Goal: Task Accomplishment & Management: Use online tool/utility

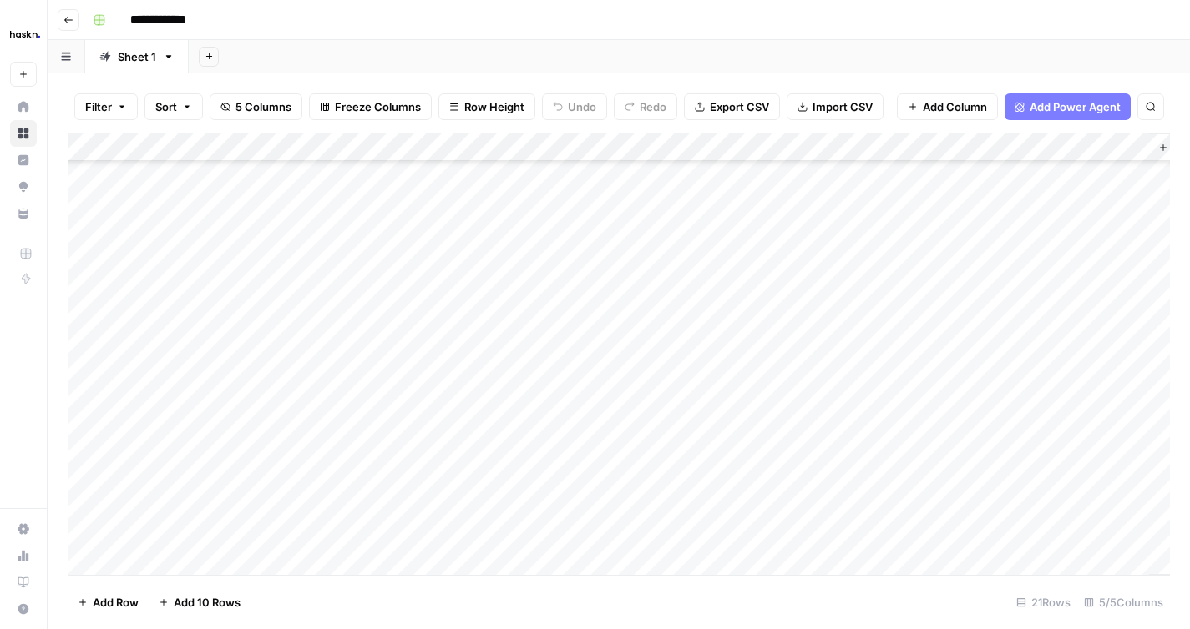
scroll to position [210, 0]
click at [978, 529] on div "Add Column" at bounding box center [619, 355] width 1102 height 442
click at [1169, 535] on icon "close" at bounding box center [1166, 534] width 12 height 13
click at [195, 564] on div "Add Column" at bounding box center [619, 355] width 1102 height 442
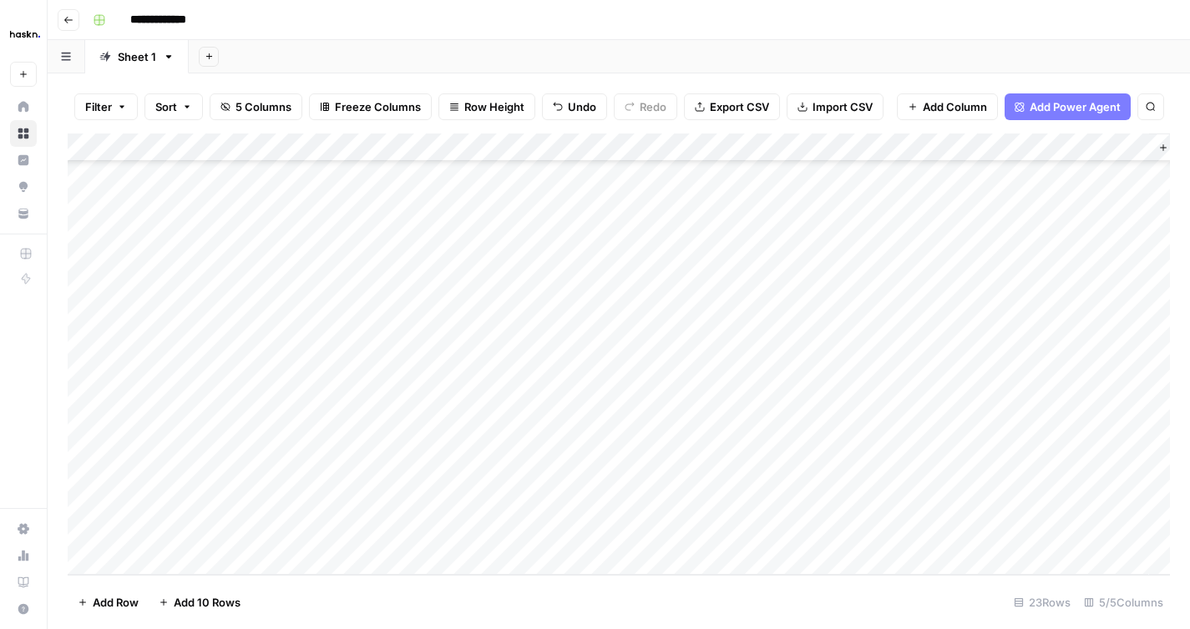
click at [195, 564] on div "Add Column" at bounding box center [619, 355] width 1102 height 442
click at [197, 563] on div "Add Column" at bounding box center [619, 355] width 1102 height 442
click at [260, 469] on div "Add Column" at bounding box center [619, 355] width 1102 height 442
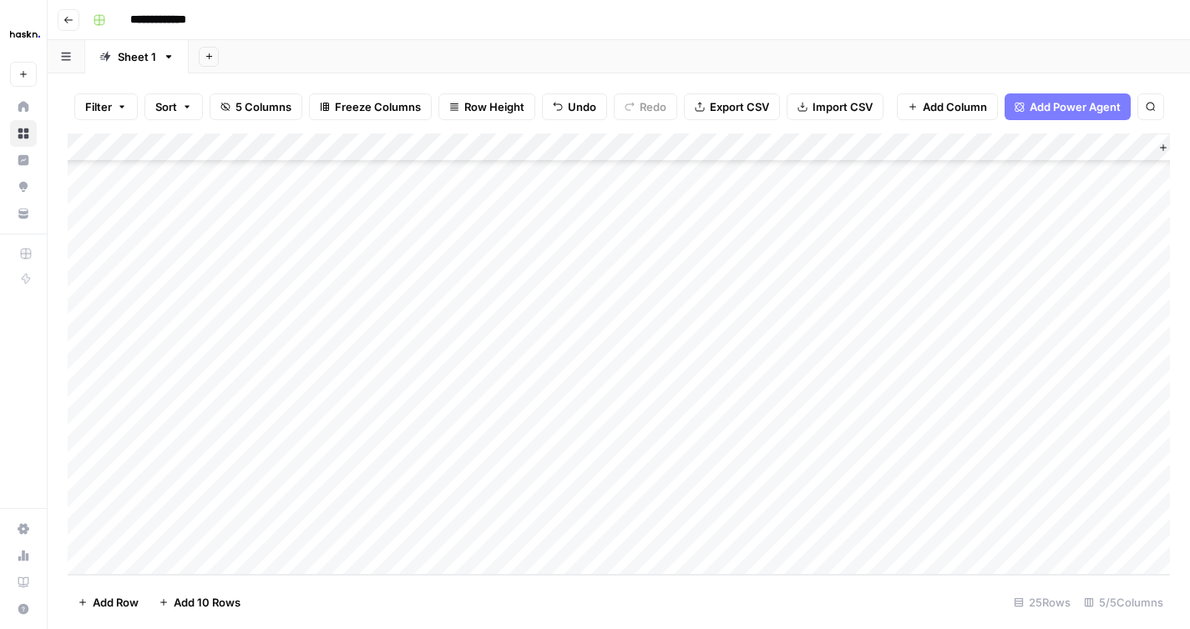
click at [265, 444] on div "Add Column" at bounding box center [619, 355] width 1102 height 442
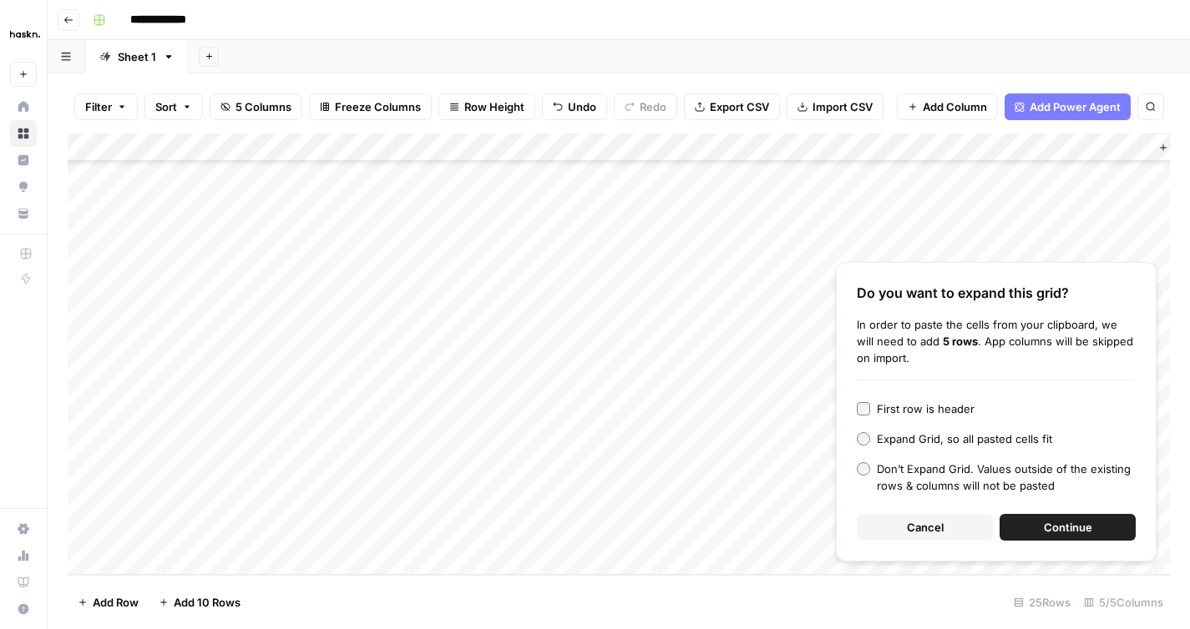
click at [1033, 526] on button "Continue" at bounding box center [1067, 527] width 136 height 27
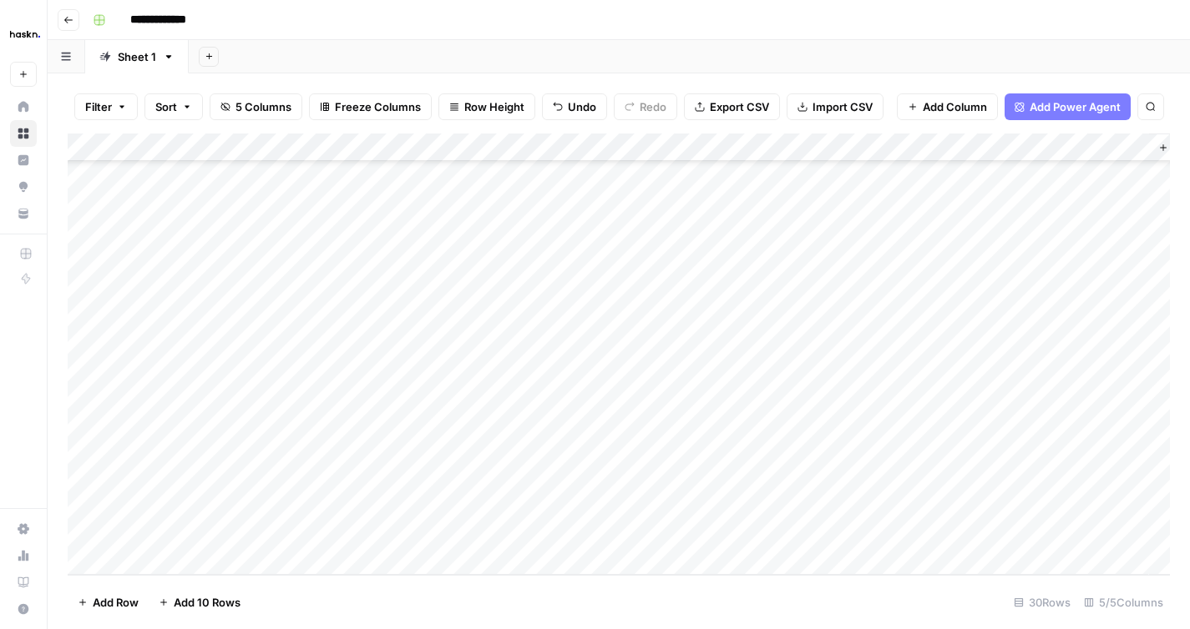
click at [458, 311] on div "Add Column" at bounding box center [619, 355] width 1102 height 442
click at [660, 316] on div "Add Column" at bounding box center [619, 355] width 1102 height 442
click at [748, 273] on div "Add Column" at bounding box center [619, 355] width 1102 height 442
drag, startPoint x: 751, startPoint y: 281, endPoint x: 797, endPoint y: 279, distance: 46.8
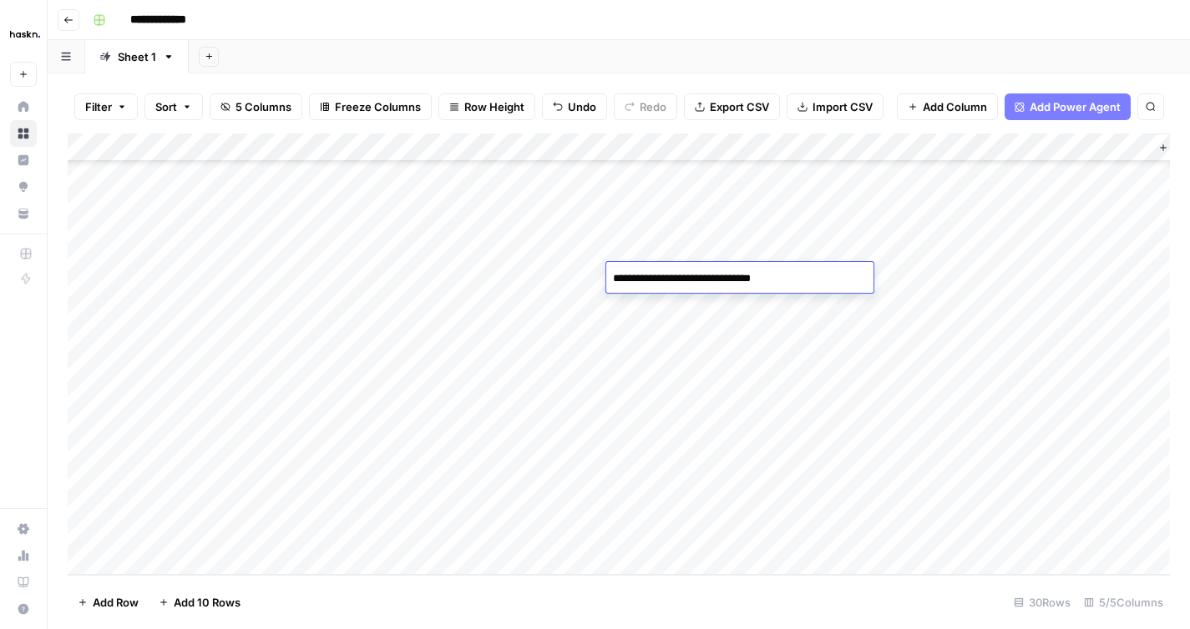
click at [797, 279] on textarea "**********" at bounding box center [739, 278] width 267 height 23
click at [787, 304] on div "Add Column" at bounding box center [619, 355] width 1102 height 442
click at [822, 334] on div "Add Column" at bounding box center [619, 355] width 1102 height 442
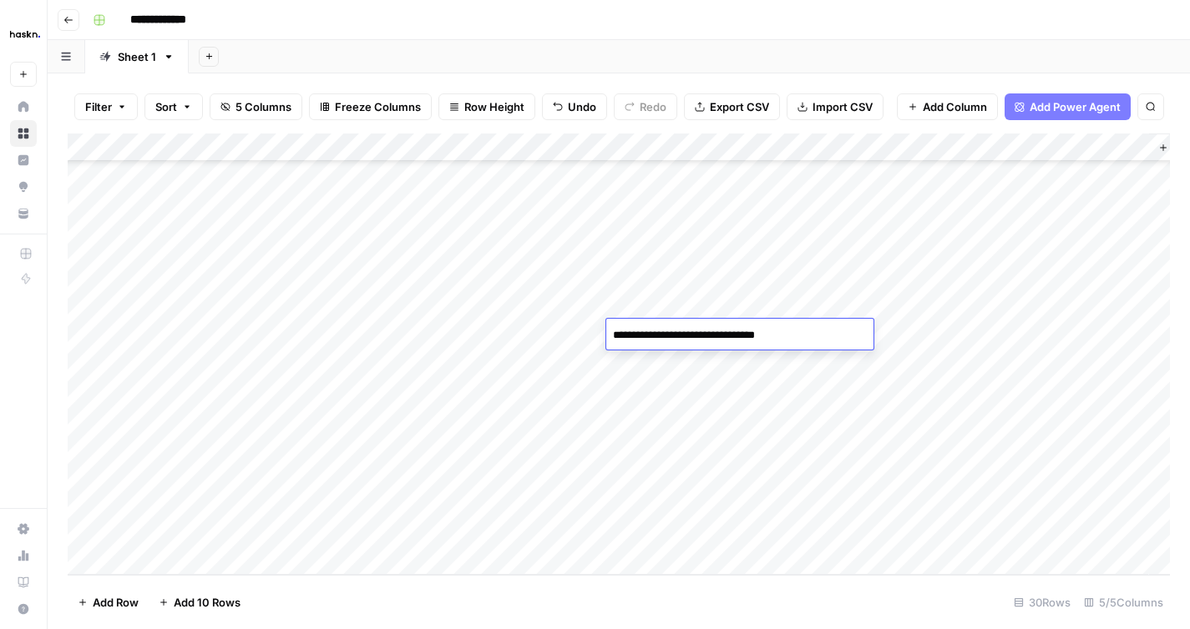
type textarea "**********"
click at [798, 356] on div "Add Column" at bounding box center [619, 355] width 1102 height 442
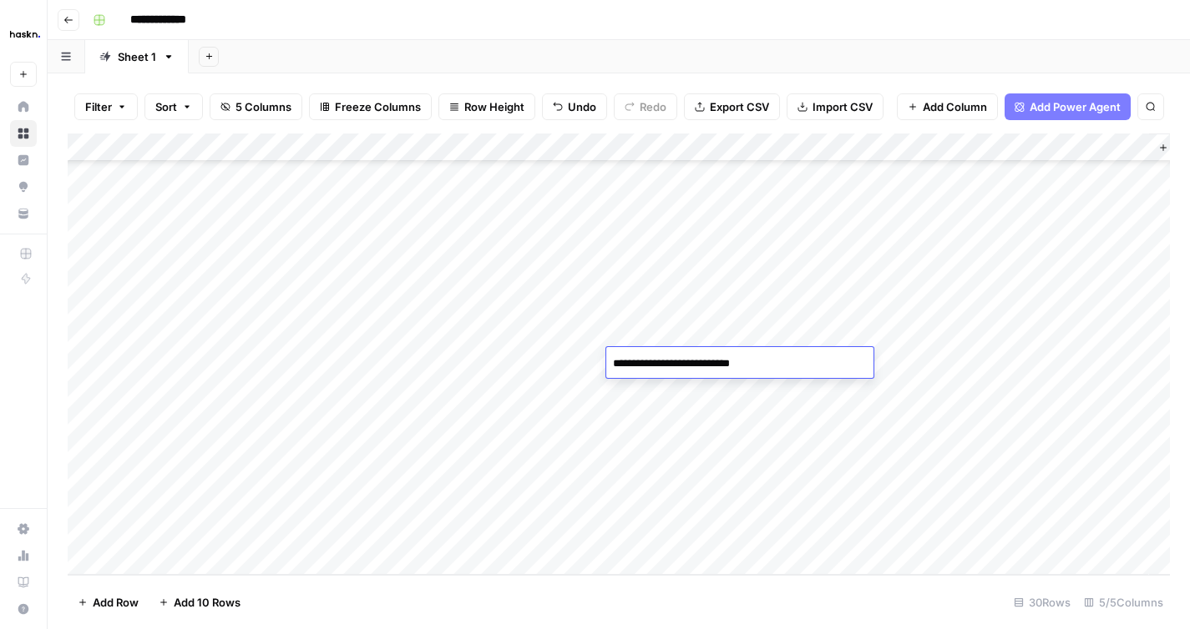
click at [805, 388] on div "Add Column" at bounding box center [619, 355] width 1102 height 442
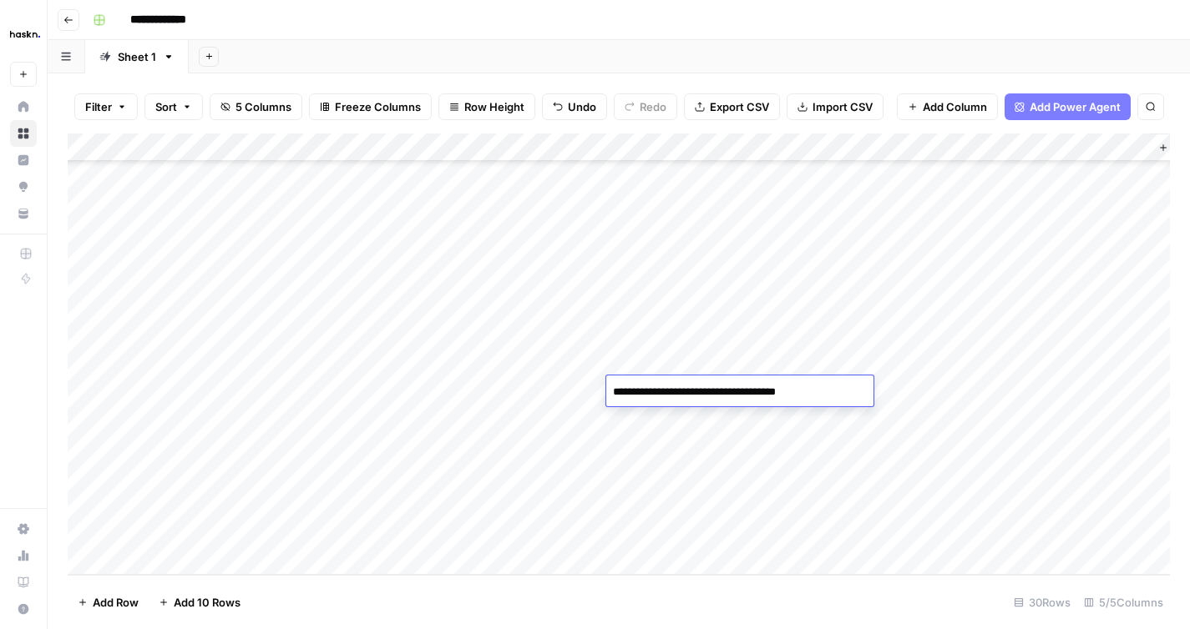
click at [832, 421] on div "Add Column" at bounding box center [619, 355] width 1102 height 442
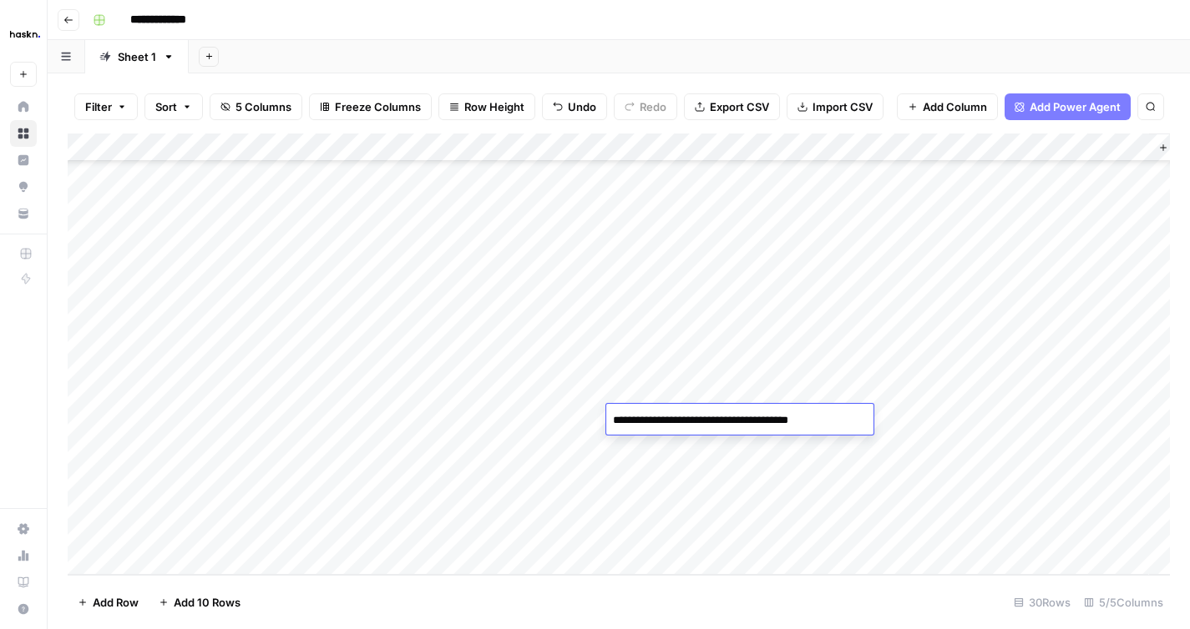
click at [781, 447] on div "Add Column" at bounding box center [619, 355] width 1102 height 442
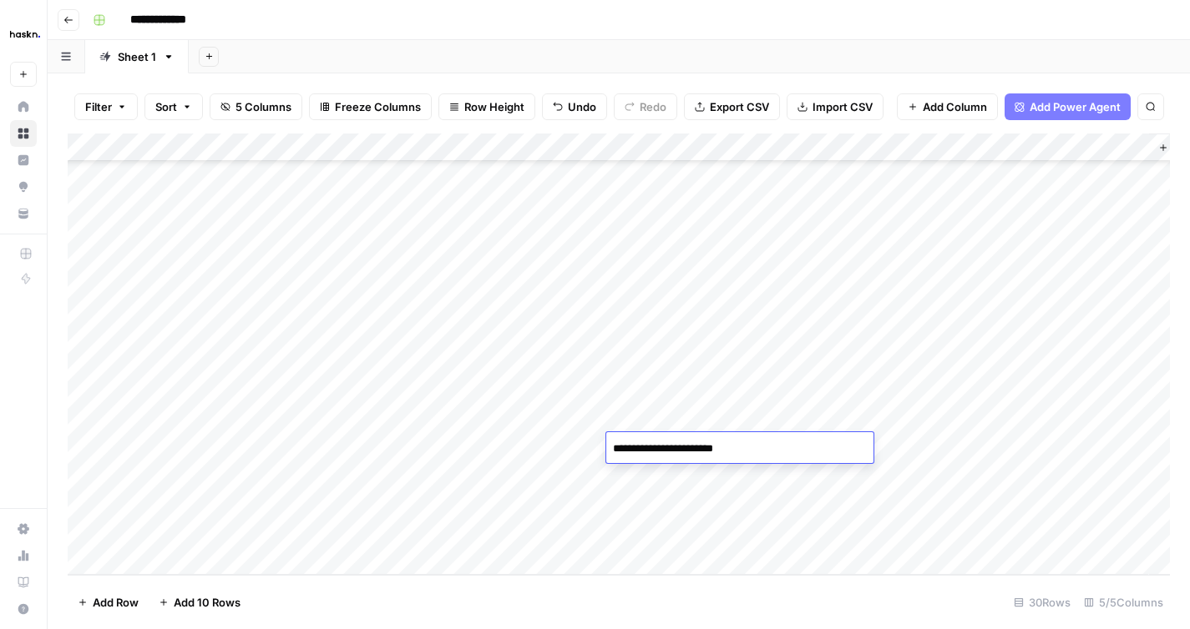
click at [771, 479] on div "Add Column" at bounding box center [619, 355] width 1102 height 442
click at [771, 502] on div "Add Column" at bounding box center [619, 355] width 1102 height 442
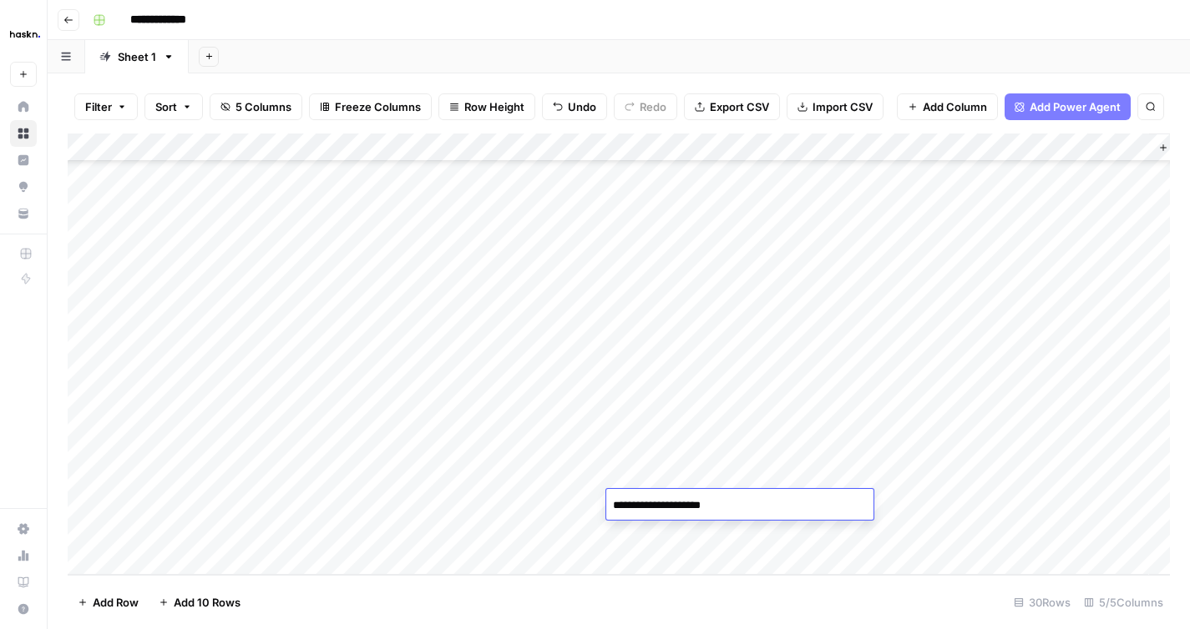
type textarea "**********"
click at [769, 528] on div "Add Column" at bounding box center [619, 355] width 1102 height 442
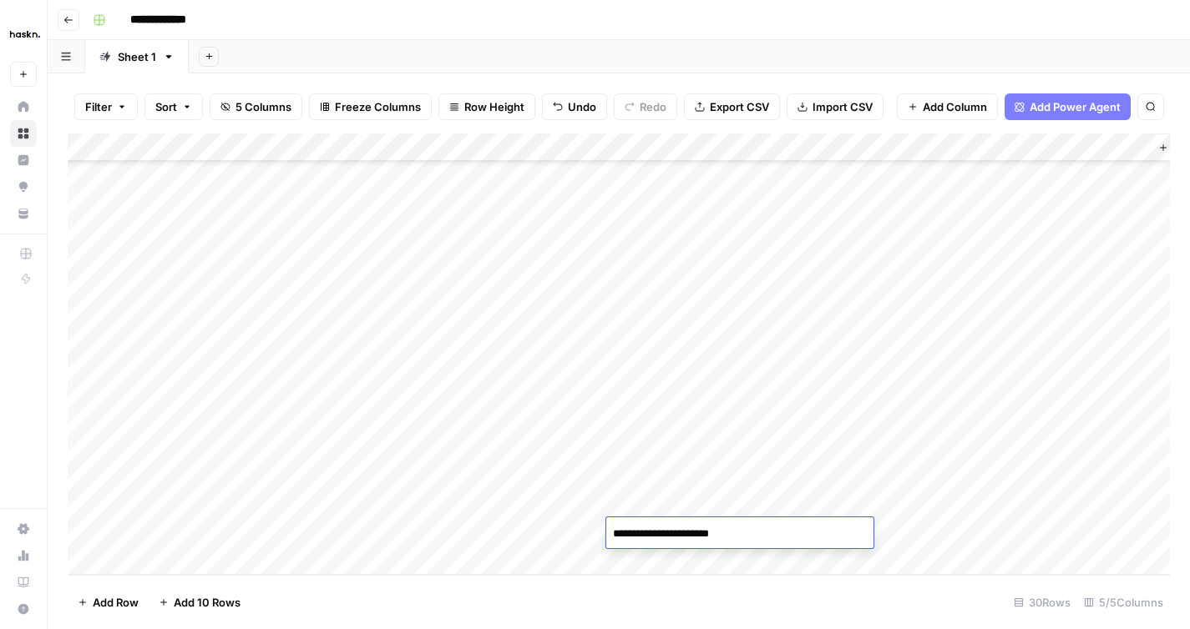
type textarea "**********"
click at [1039, 479] on div "Add Column" at bounding box center [619, 355] width 1102 height 442
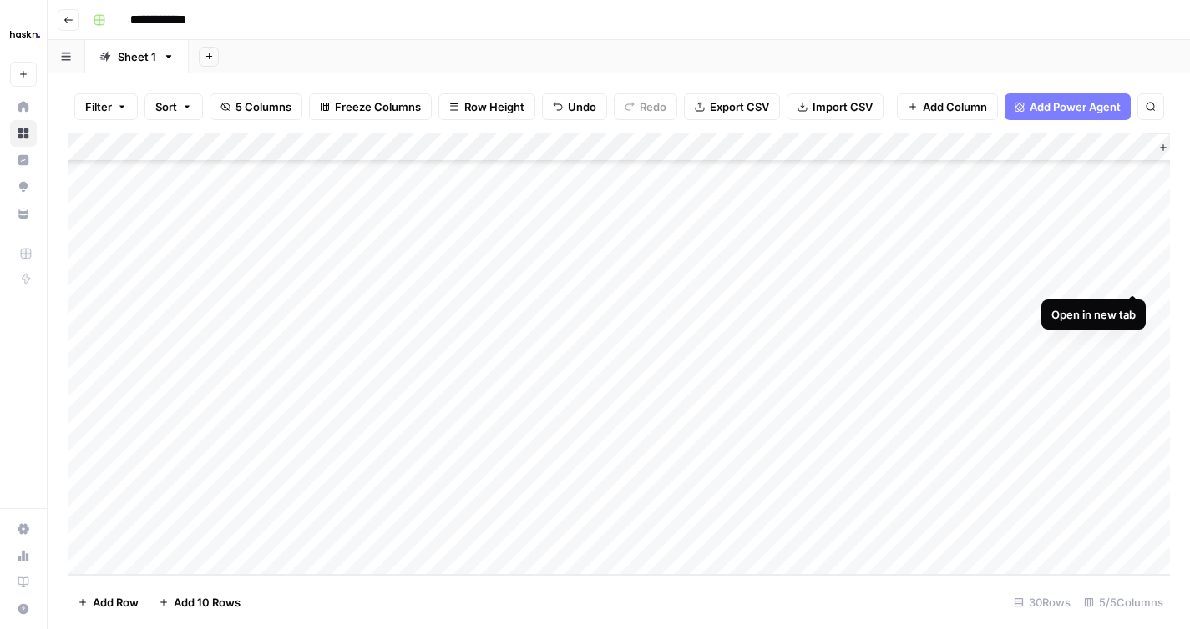
click at [1135, 280] on div "Add Column" at bounding box center [619, 355] width 1102 height 442
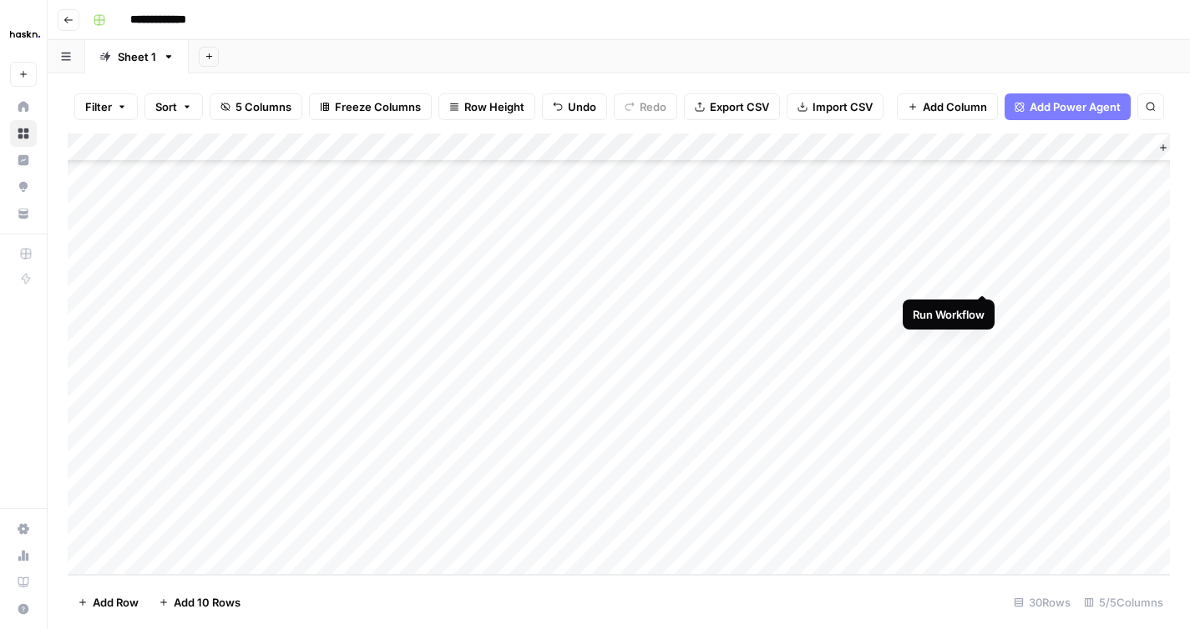
click at [979, 278] on div "Add Column" at bounding box center [619, 355] width 1102 height 442
click at [1079, 266] on div "Add Column" at bounding box center [619, 355] width 1102 height 442
click at [1130, 275] on div "Add Column" at bounding box center [619, 355] width 1102 height 442
click at [983, 277] on div "Add Column" at bounding box center [619, 355] width 1102 height 442
drag, startPoint x: 809, startPoint y: 179, endPoint x: 808, endPoint y: 142, distance: 36.7
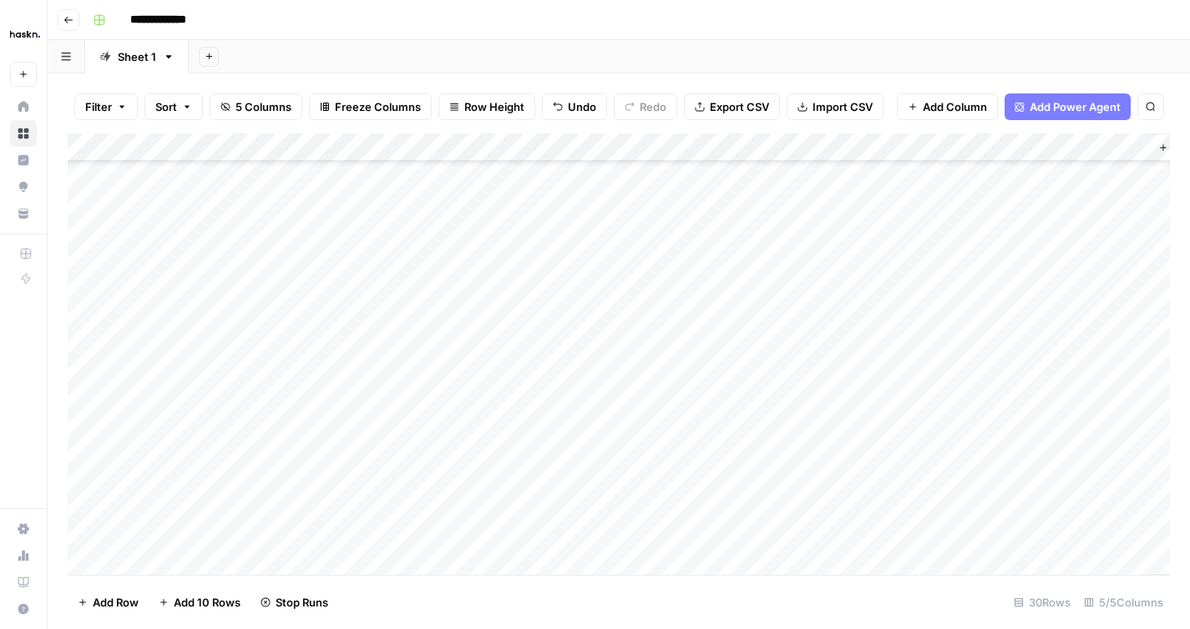
click at [808, 142] on div "Add Column" at bounding box center [619, 355] width 1102 height 442
click at [572, 196] on div "Add Column" at bounding box center [619, 355] width 1102 height 442
click at [1068, 230] on div "Add Column" at bounding box center [619, 355] width 1102 height 442
click at [1132, 230] on div "Add Column" at bounding box center [619, 355] width 1102 height 442
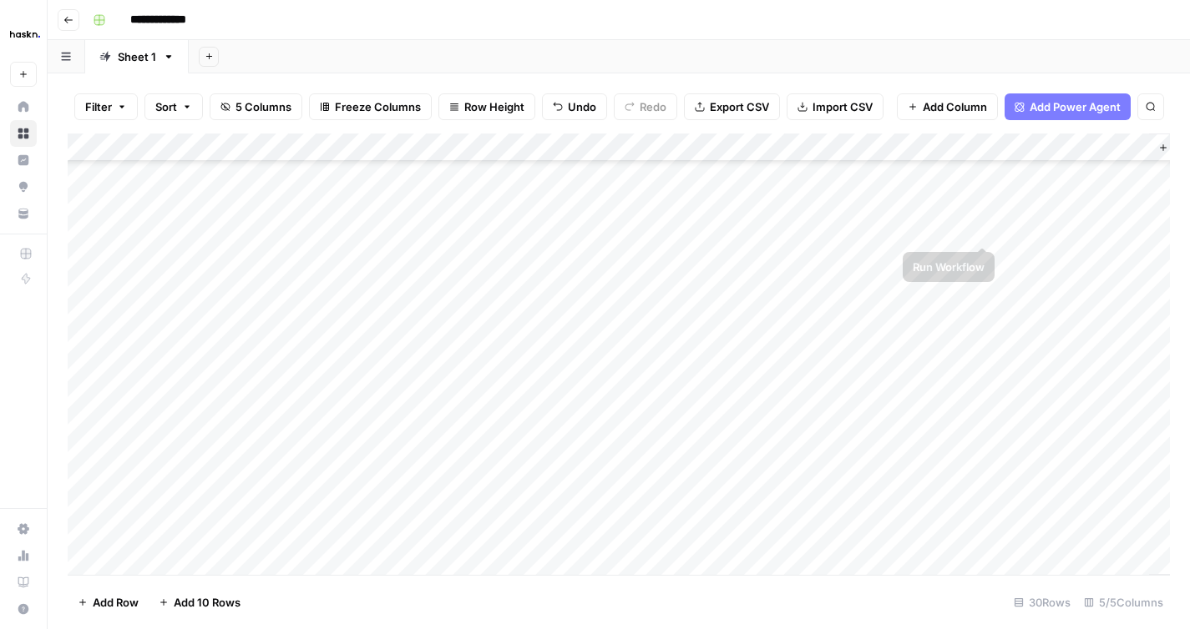
click at [987, 228] on div "Add Column" at bounding box center [619, 355] width 1102 height 442
click at [1137, 230] on div "Add Column" at bounding box center [619, 355] width 1102 height 442
